Goal: Information Seeking & Learning: Learn about a topic

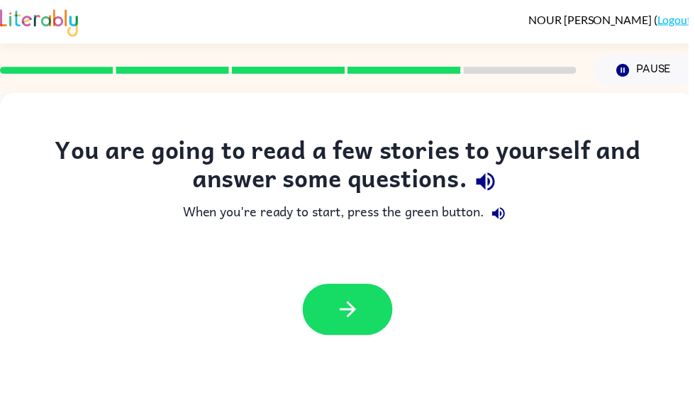
click at [380, 309] on button "button" at bounding box center [351, 313] width 91 height 52
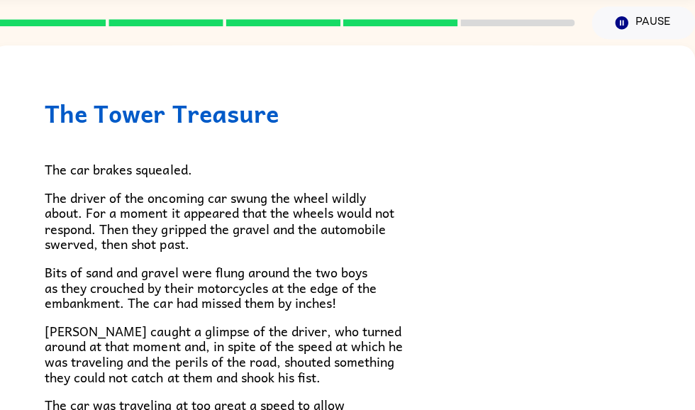
scroll to position [0, 7]
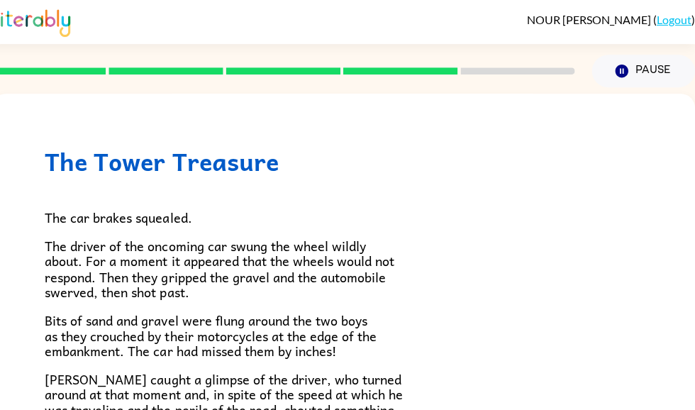
click at [609, 70] on button "Pause Pause" at bounding box center [643, 71] width 103 height 33
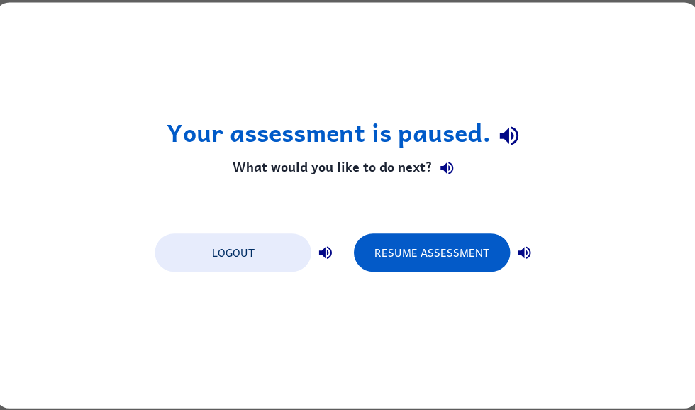
scroll to position [0, 0]
click at [460, 240] on button "Resume Assessment" at bounding box center [433, 252] width 156 height 38
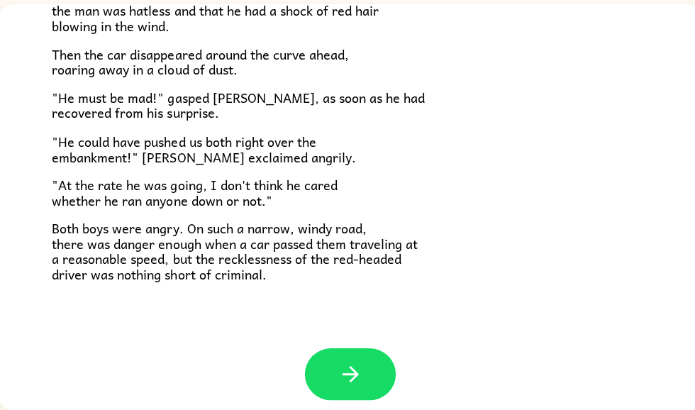
scroll to position [382, 0]
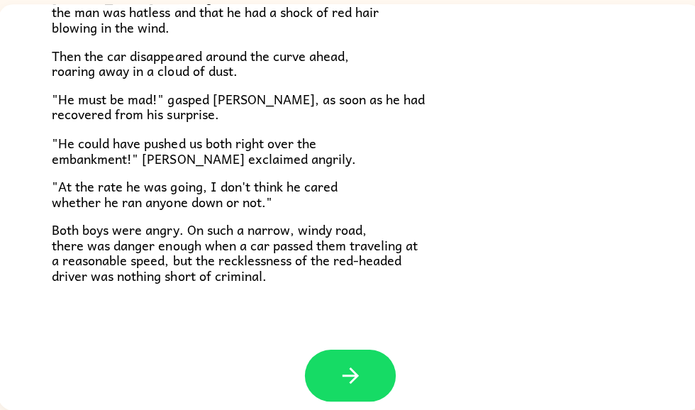
click at [358, 350] on button "button" at bounding box center [351, 376] width 91 height 52
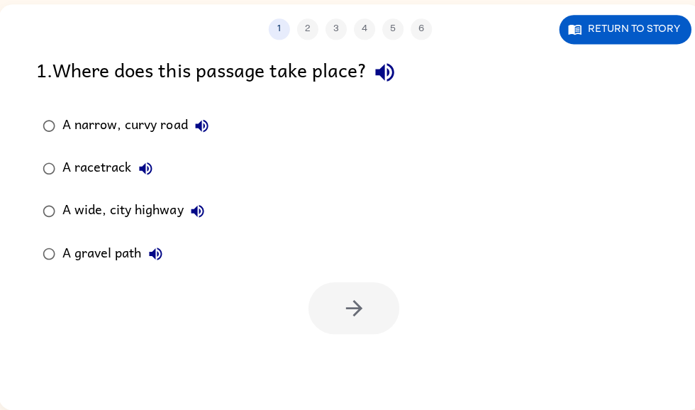
click at [635, 40] on button "Return to story" at bounding box center [626, 30] width 132 height 29
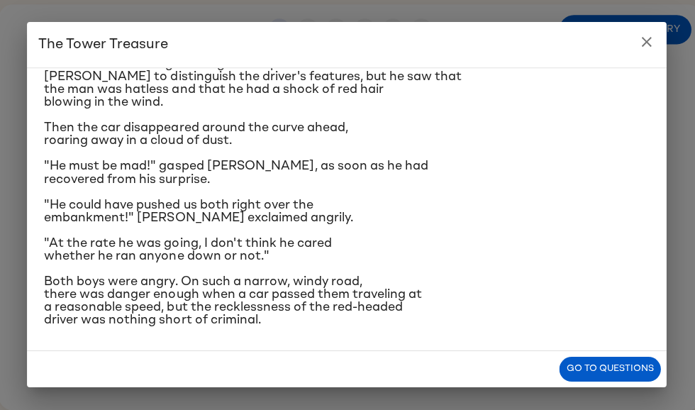
scroll to position [379, 0]
click at [654, 40] on button "close" at bounding box center [647, 42] width 28 height 28
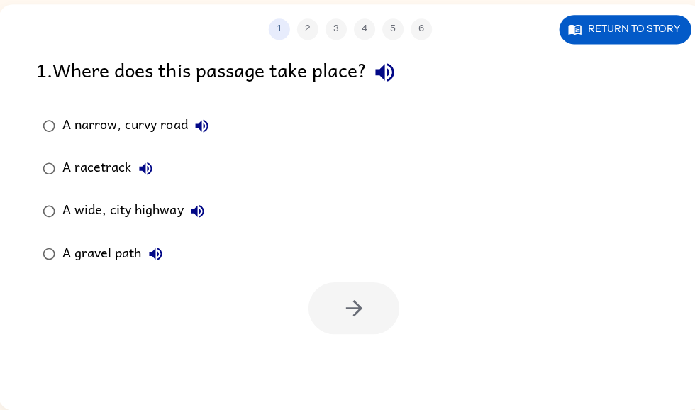
click at [647, 27] on button "Return to story" at bounding box center [626, 30] width 132 height 29
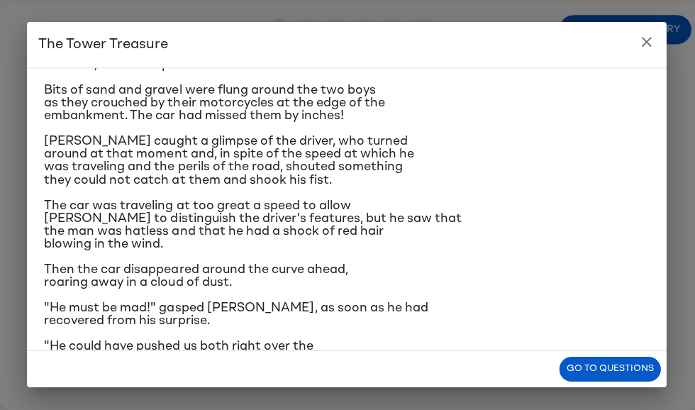
scroll to position [120, 0]
click at [653, 29] on button "close" at bounding box center [647, 42] width 28 height 28
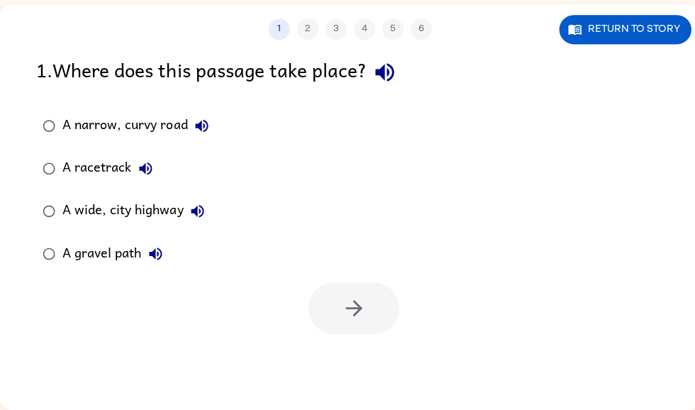
click at [145, 238] on label "A gravel path" at bounding box center [127, 254] width 194 height 43
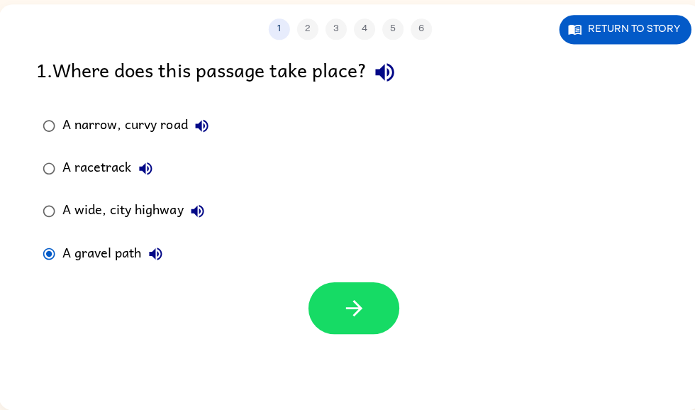
click at [128, 270] on label "A gravel path" at bounding box center [127, 254] width 194 height 43
click at [192, 130] on button "A narrow, curvy road" at bounding box center [203, 126] width 28 height 28
click at [180, 136] on div "A narrow, curvy road" at bounding box center [140, 126] width 153 height 28
click at [380, 314] on button "button" at bounding box center [354, 308] width 91 height 52
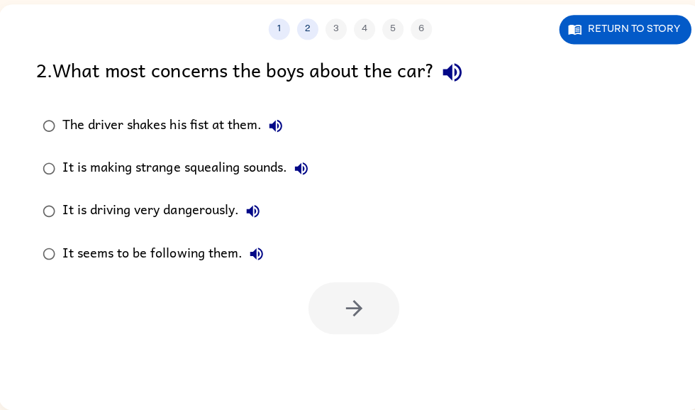
click at [649, 32] on button "Return to story" at bounding box center [626, 30] width 132 height 29
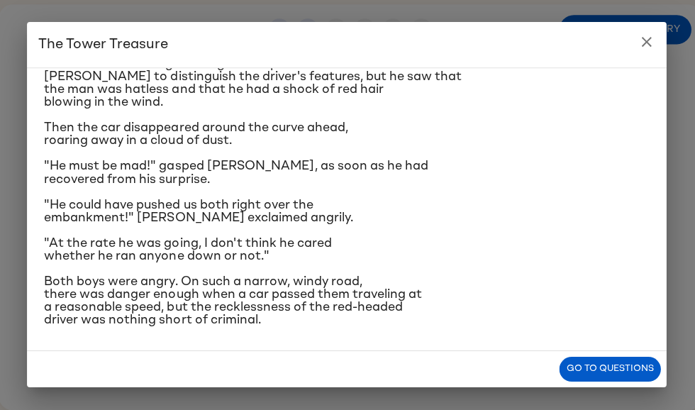
scroll to position [379, 0]
click at [643, 40] on icon "close" at bounding box center [646, 42] width 17 height 17
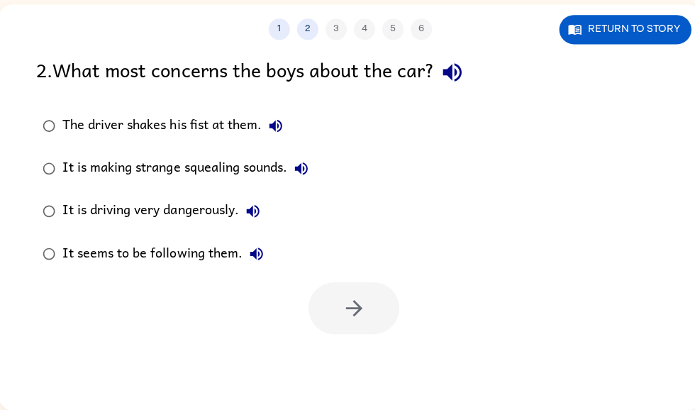
click at [218, 212] on div "It is driving very dangerously." at bounding box center [166, 211] width 204 height 28
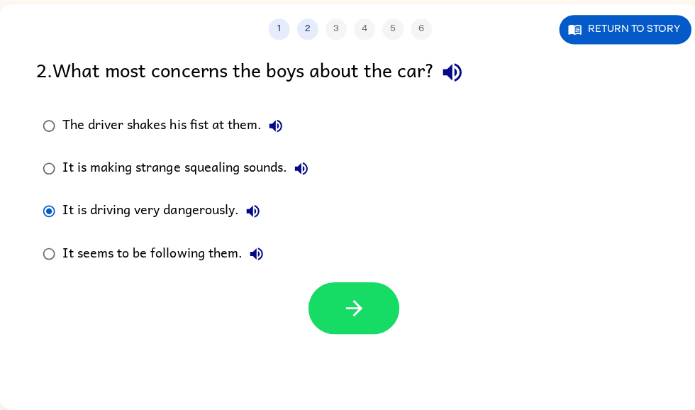
click at [213, 256] on div "It seems to be following them." at bounding box center [168, 254] width 208 height 28
click at [206, 210] on div "It is driving very dangerously." at bounding box center [166, 211] width 204 height 28
click at [349, 311] on icon "button" at bounding box center [355, 308] width 25 height 25
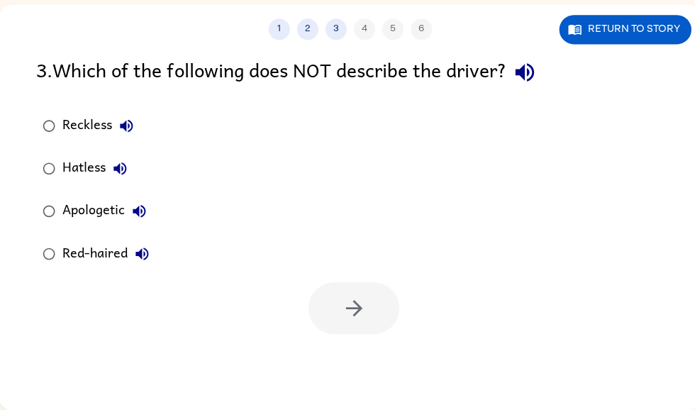
click at [648, 38] on button "Return to story" at bounding box center [626, 30] width 132 height 29
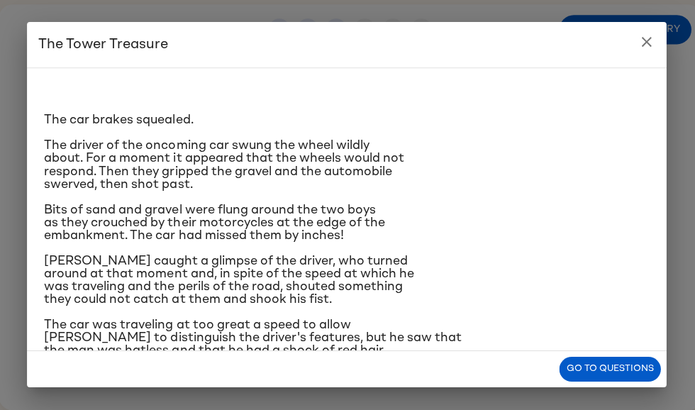
click at [653, 49] on icon "close" at bounding box center [646, 42] width 17 height 17
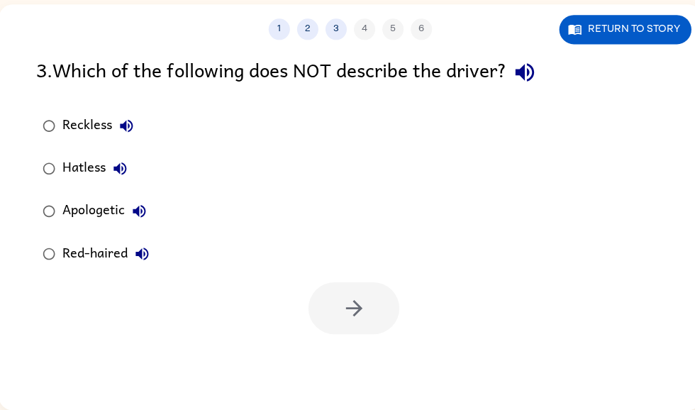
click at [626, 43] on button "Return to story" at bounding box center [626, 30] width 132 height 29
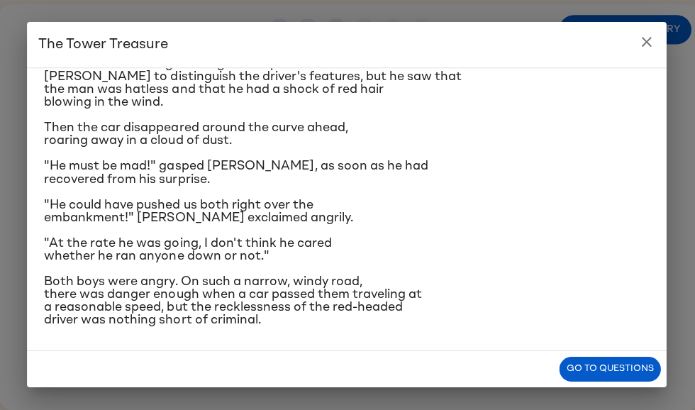
click at [655, 39] on button "close" at bounding box center [647, 42] width 28 height 28
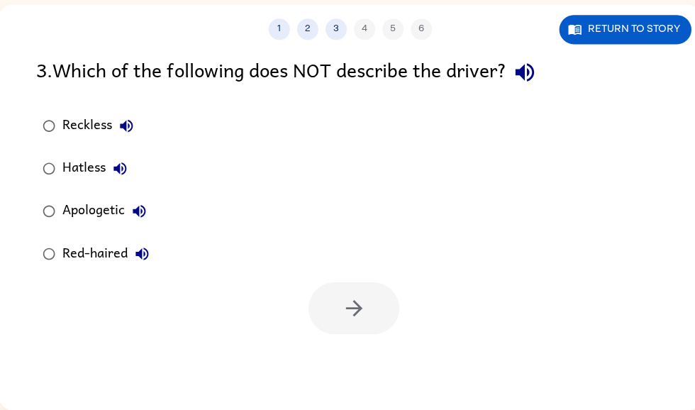
click at [311, 28] on button "2" at bounding box center [308, 29] width 21 height 21
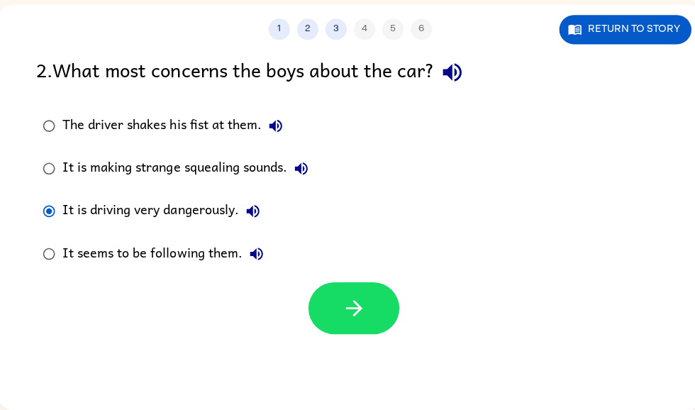
click at [330, 27] on button "3" at bounding box center [336, 29] width 21 height 21
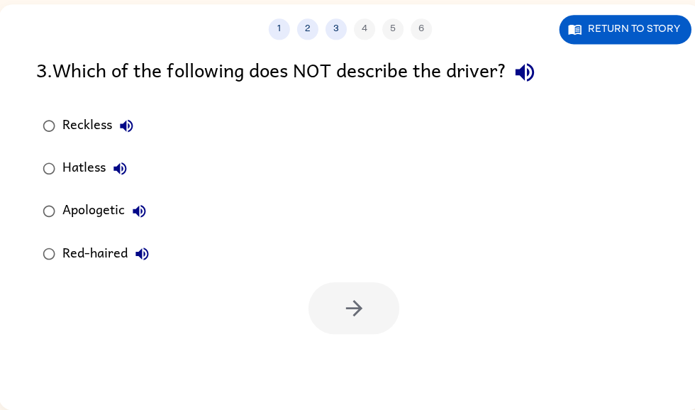
click at [278, 29] on button "1" at bounding box center [280, 29] width 21 height 21
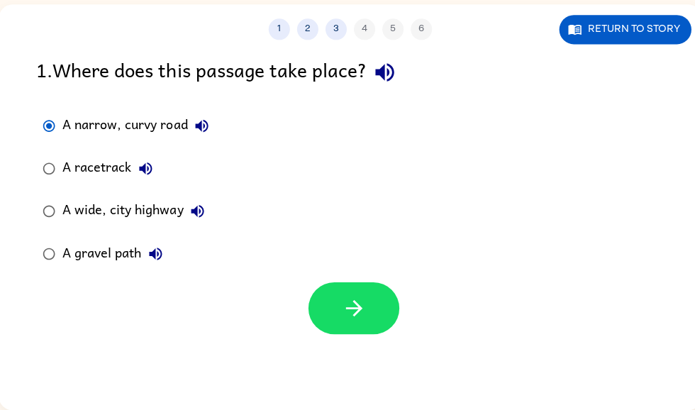
click at [338, 22] on button "3" at bounding box center [336, 29] width 21 height 21
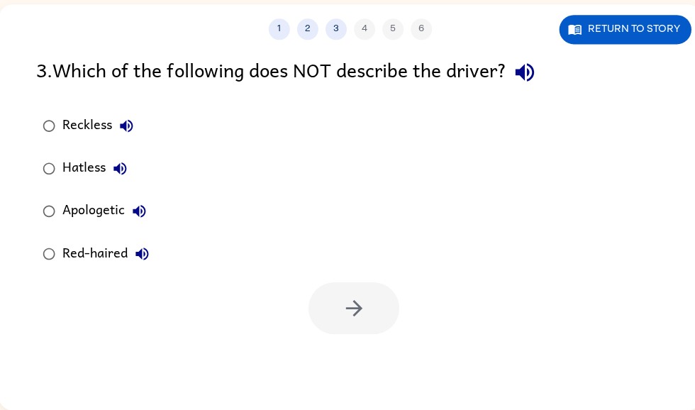
click at [99, 205] on div "Apologetic" at bounding box center [109, 211] width 91 height 28
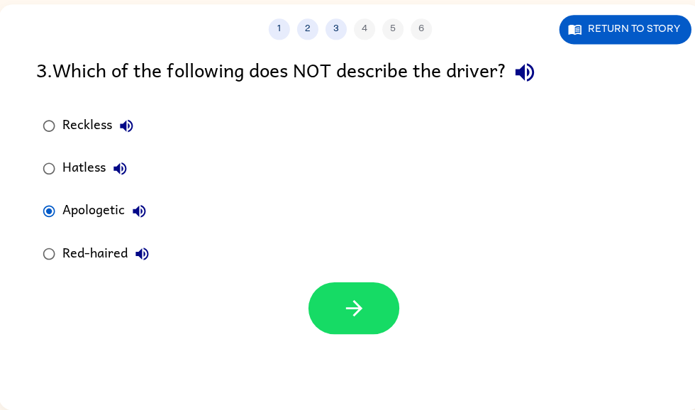
click at [386, 292] on button "button" at bounding box center [354, 308] width 91 height 52
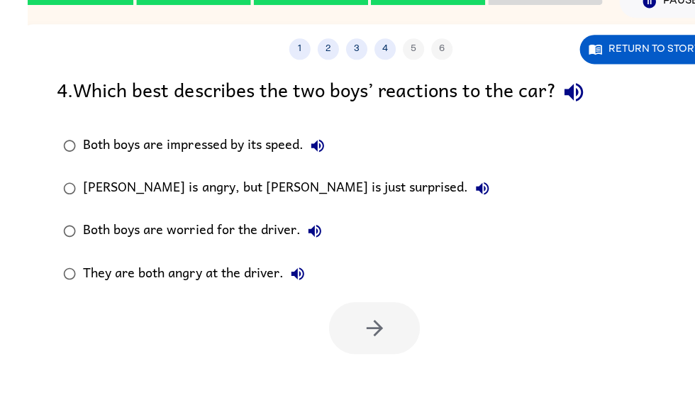
scroll to position [89, 0]
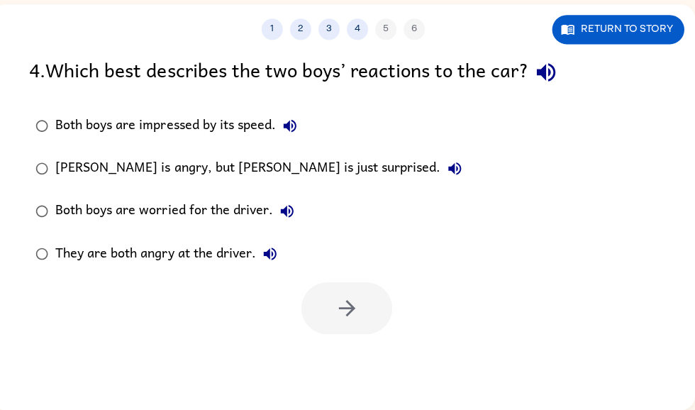
click at [199, 260] on div "They are both angry at the driver." at bounding box center [169, 254] width 228 height 28
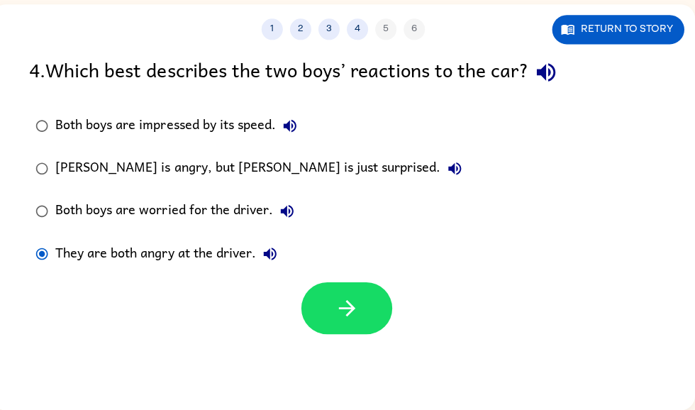
click at [348, 297] on icon "button" at bounding box center [346, 308] width 25 height 25
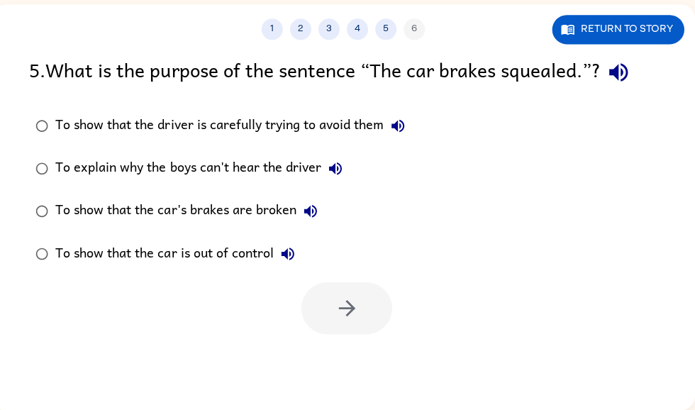
click at [349, 38] on div "1 2 3 4 5 6" at bounding box center [342, 29] width 702 height 21
click at [367, 23] on div "1 2 3 4 5 6" at bounding box center [342, 29] width 702 height 21
click at [363, 25] on button "4" at bounding box center [356, 29] width 21 height 21
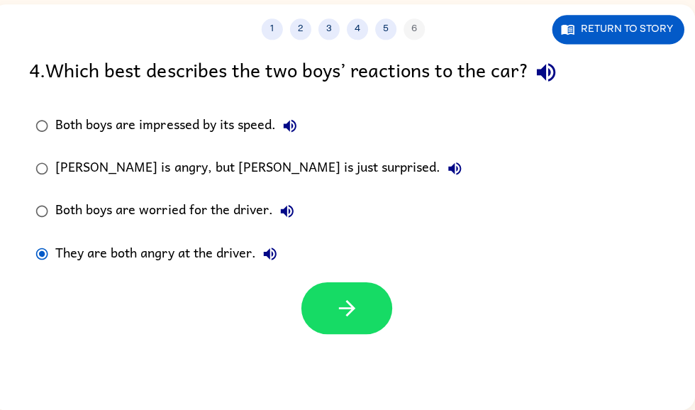
click at [653, 35] on button "Return to story" at bounding box center [617, 30] width 132 height 29
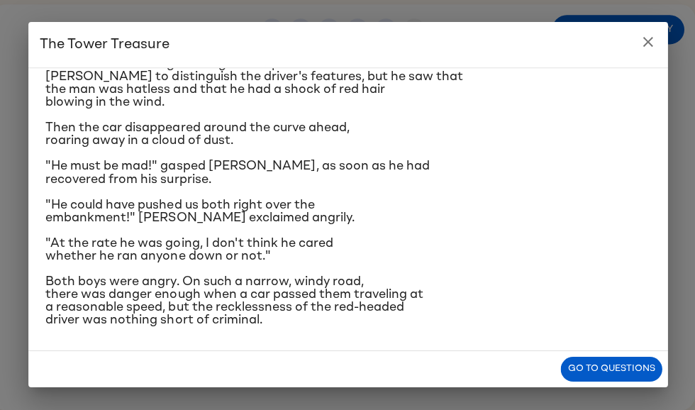
scroll to position [367, 0]
click at [649, 40] on icon "close" at bounding box center [647, 43] width 10 height 10
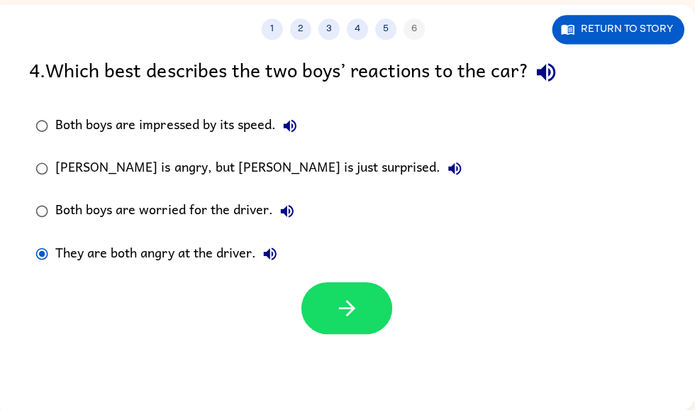
click at [365, 309] on button "button" at bounding box center [346, 308] width 91 height 52
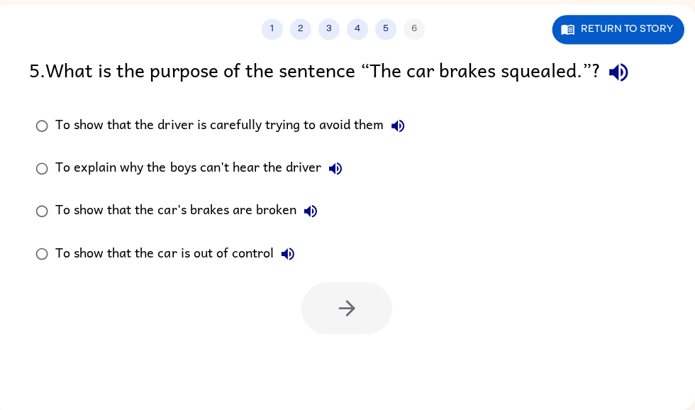
click at [275, 209] on div "To show that the car's brakes are broken" at bounding box center [189, 211] width 269 height 28
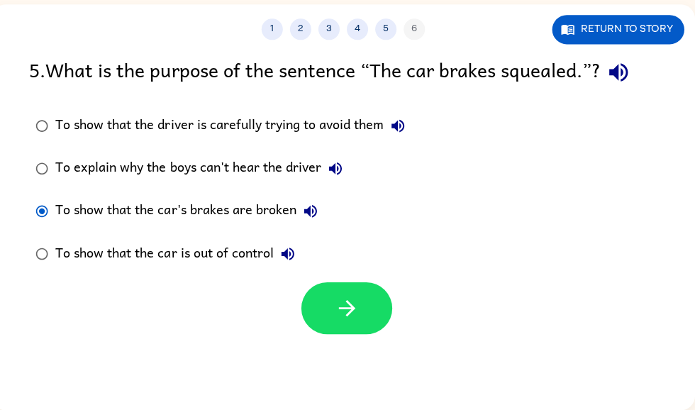
click at [260, 260] on div "To show that the car is out of control" at bounding box center [178, 254] width 246 height 28
click at [244, 315] on div at bounding box center [342, 304] width 702 height 59
click at [347, 309] on icon "button" at bounding box center [346, 308] width 25 height 25
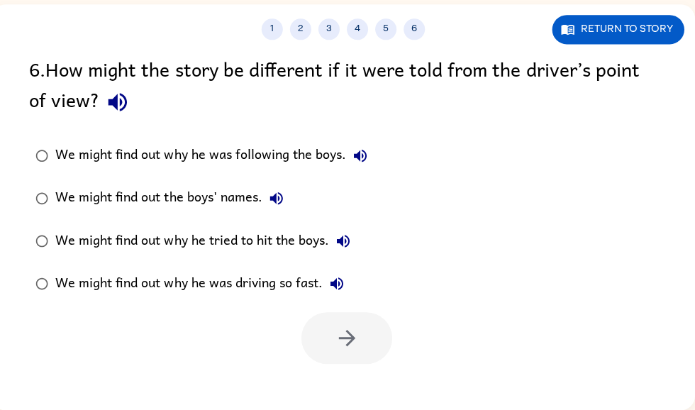
click at [297, 283] on div "We might find out why he was driving so fast." at bounding box center [202, 284] width 295 height 28
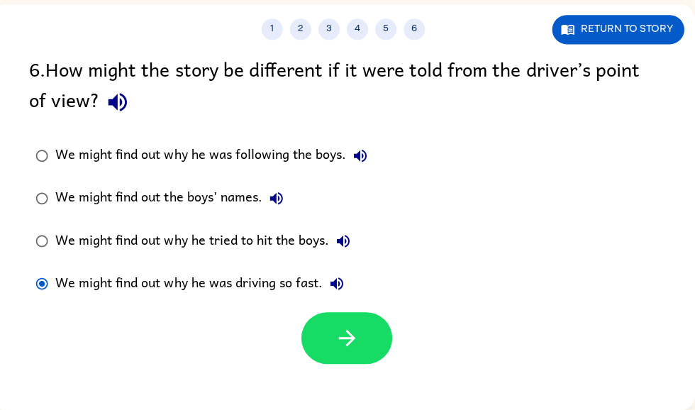
click at [352, 335] on icon "button" at bounding box center [346, 338] width 25 height 25
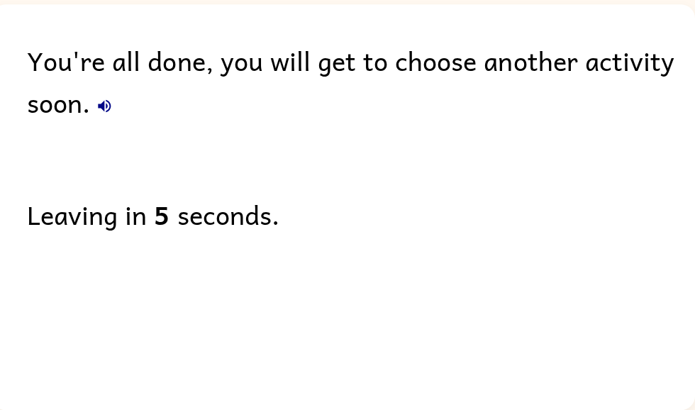
scroll to position [64, 0]
